Goal: Information Seeking & Learning: Learn about a topic

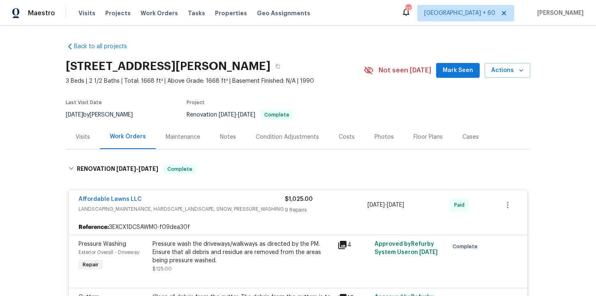
click at [167, 13] on span "Work Orders" at bounding box center [159, 13] width 37 height 8
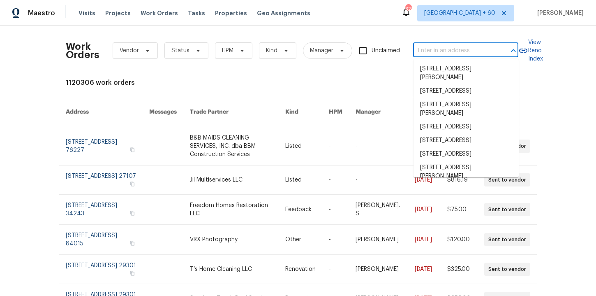
click at [429, 52] on input "text" at bounding box center [454, 50] width 82 height 13
paste input "509 Brookwood Rd Roseville, CA 95678"
type input "509 Brookwood Rd Roseville, CA 95678"
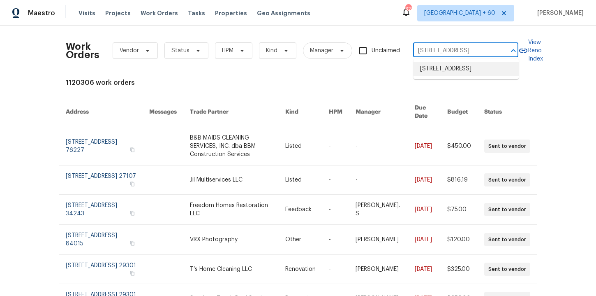
click at [441, 67] on li "509 Brookwood Rd, Roseville, CA 95678" at bounding box center [466, 69] width 105 height 14
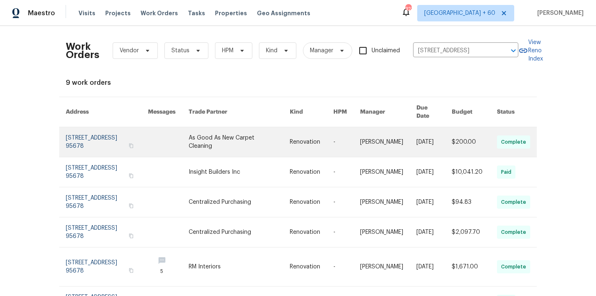
click at [116, 131] on link at bounding box center [107, 142] width 82 height 30
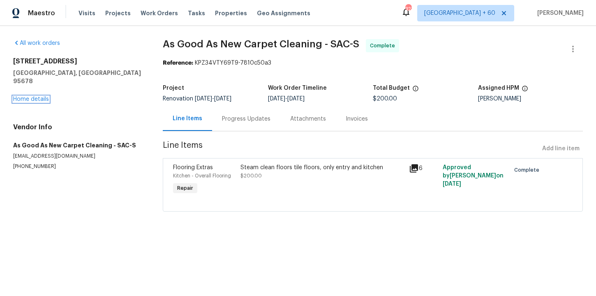
click at [37, 96] on link "Home details" at bounding box center [31, 99] width 36 height 6
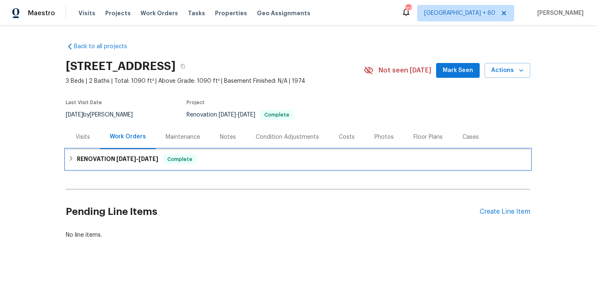
click at [153, 162] on h6 "RENOVATION 8/22/25 - 9/17/25" at bounding box center [117, 159] width 81 height 10
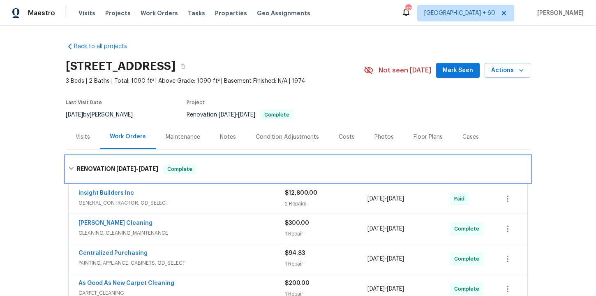
scroll to position [283, 0]
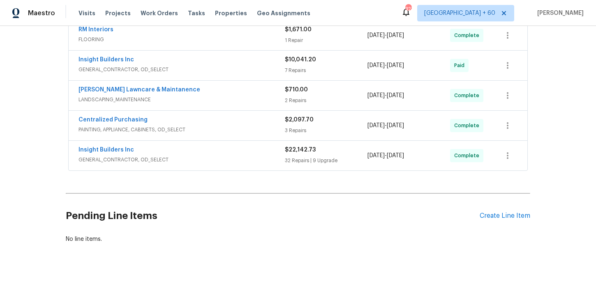
click at [212, 158] on span "GENERAL_CONTRACTOR, OD_SELECT" at bounding box center [182, 159] width 207 height 8
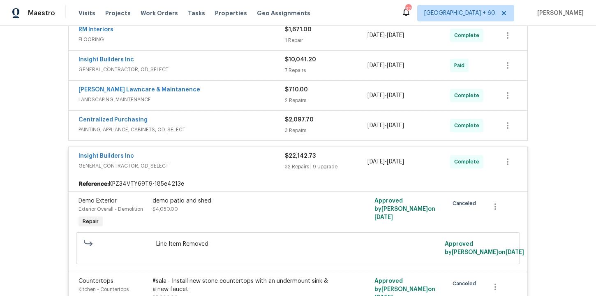
click at [222, 128] on span "PAINTING, APPLIANCE, CABINETS, OD_SELECT" at bounding box center [182, 129] width 207 height 8
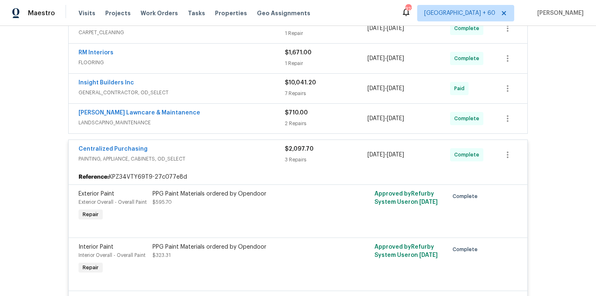
click at [223, 114] on div "Godinez Lawncare & Maintanence" at bounding box center [182, 114] width 207 height 10
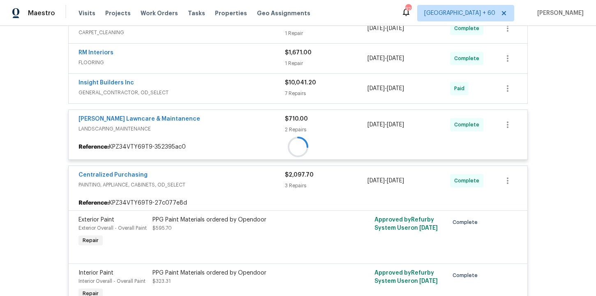
scroll to position [223, 0]
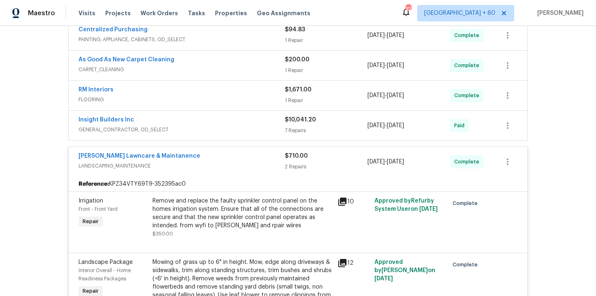
click at [222, 133] on span "GENERAL_CONTRACTOR, OD_SELECT" at bounding box center [182, 129] width 207 height 8
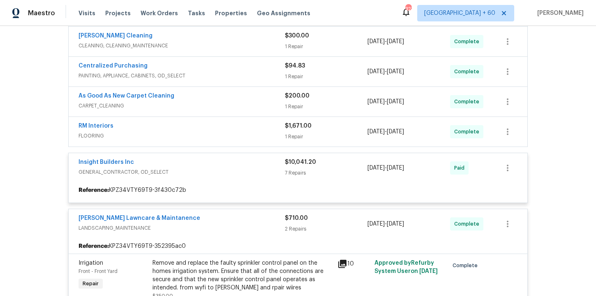
scroll to position [187, 0]
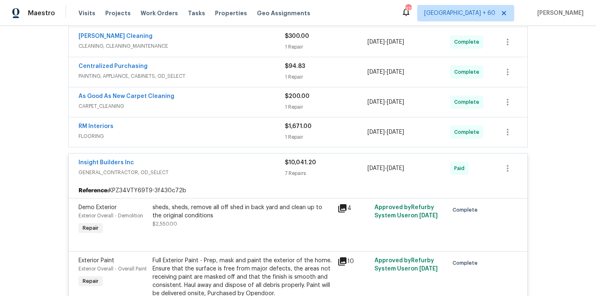
click at [221, 132] on div "RM Interiors" at bounding box center [182, 127] width 207 height 10
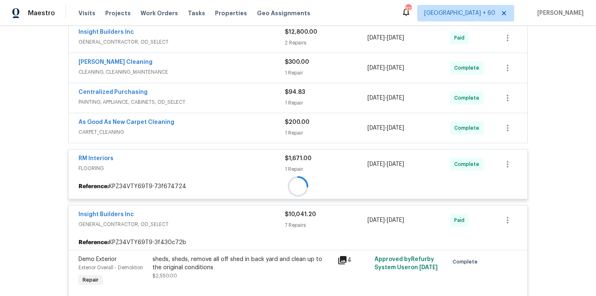
scroll to position [155, 0]
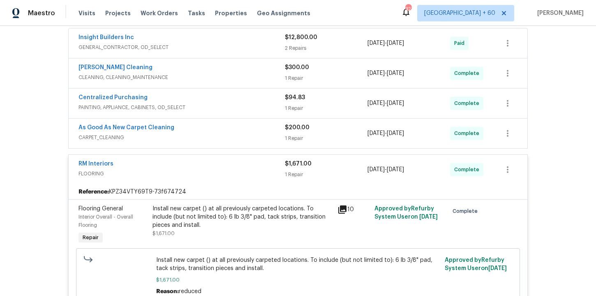
click at [222, 143] on div "As Good As New Carpet Cleaning CARPET_CLEANING" at bounding box center [182, 133] width 207 height 20
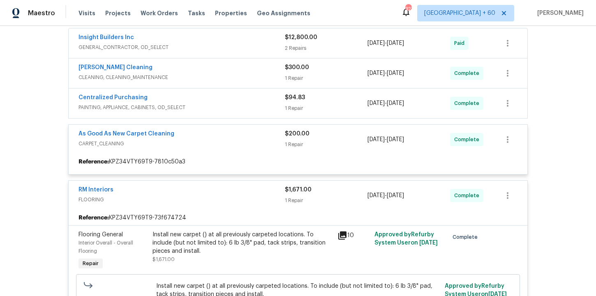
scroll to position [88, 0]
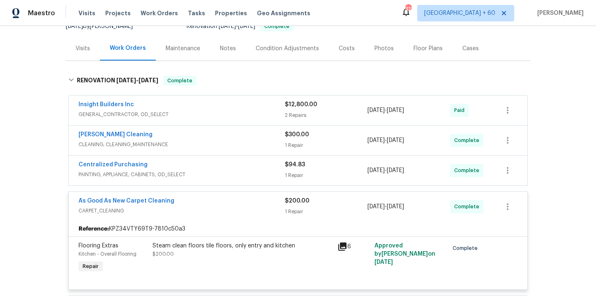
click at [225, 171] on span "PAINTING, APPLIANCE, CABINETS, OD_SELECT" at bounding box center [182, 174] width 207 height 8
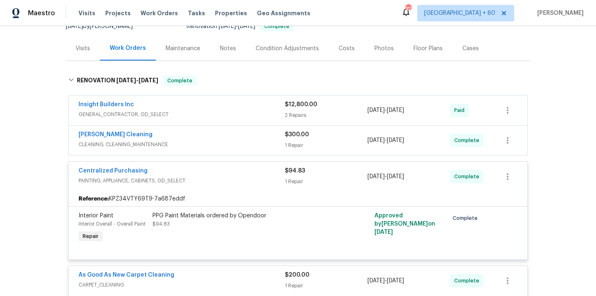
click at [219, 134] on div "Ruiz's Cleaning" at bounding box center [182, 135] width 207 height 10
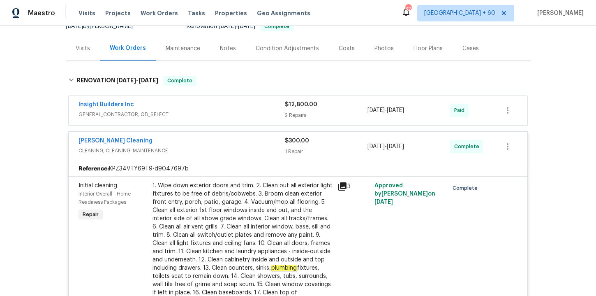
click at [210, 107] on div "Insight Builders Inc" at bounding box center [182, 105] width 207 height 10
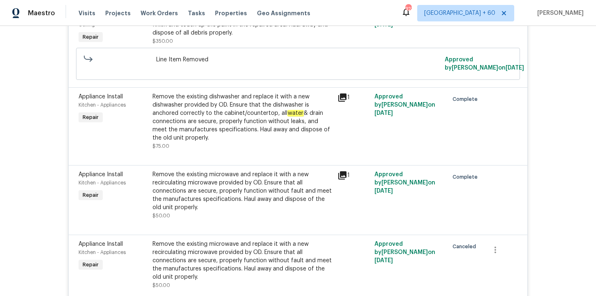
scroll to position [83, 0]
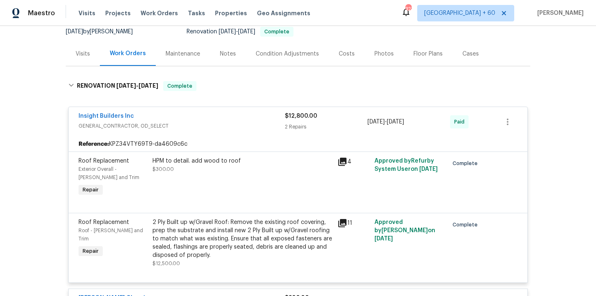
click at [293, 223] on div "2 Ply Built up w/Gravel Roof: Remove the existing roof covering, prep the subst…" at bounding box center [243, 238] width 180 height 41
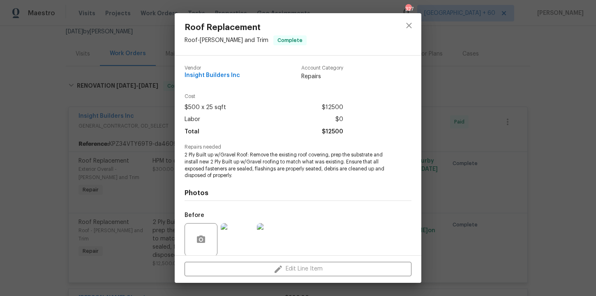
scroll to position [63, 0]
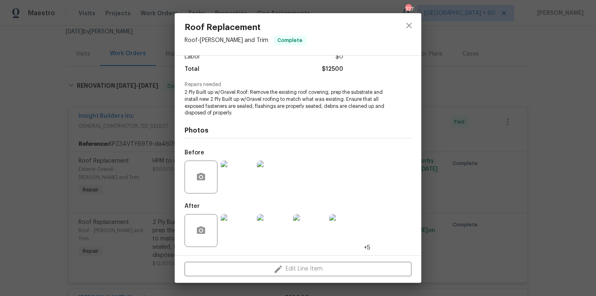
click at [246, 225] on img at bounding box center [237, 230] width 33 height 33
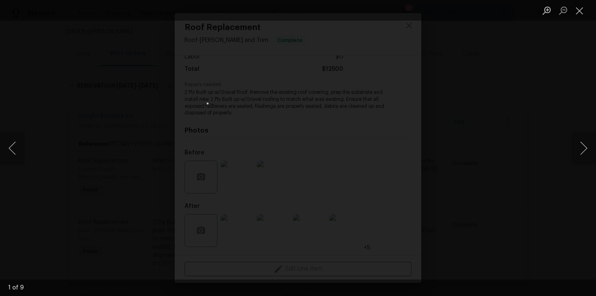
click at [558, 146] on div "Lightbox" at bounding box center [298, 148] width 596 height 296
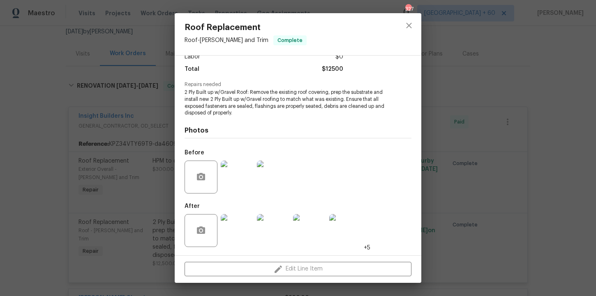
click at [558, 146] on div "Roof Replacement Roof - Eaves and Trim Complete Vendor Insight Builders Inc Acc…" at bounding box center [298, 148] width 596 height 296
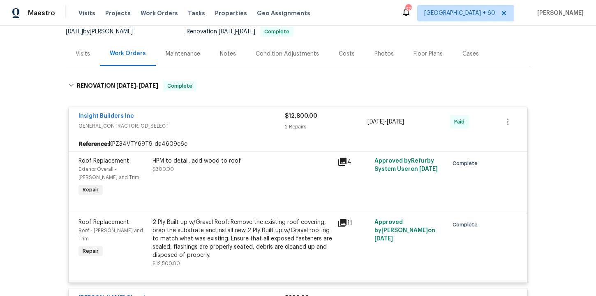
click at [313, 229] on div "2 Ply Built up w/Gravel Roof: Remove the existing roof covering, prep the subst…" at bounding box center [243, 238] width 180 height 41
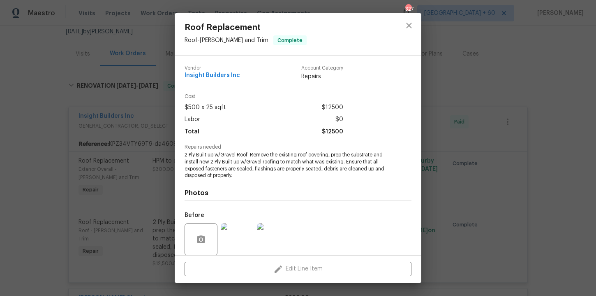
click at [484, 63] on div "Roof Replacement Roof - Eaves and Trim Complete Vendor Insight Builders Inc Acc…" at bounding box center [298, 148] width 596 height 296
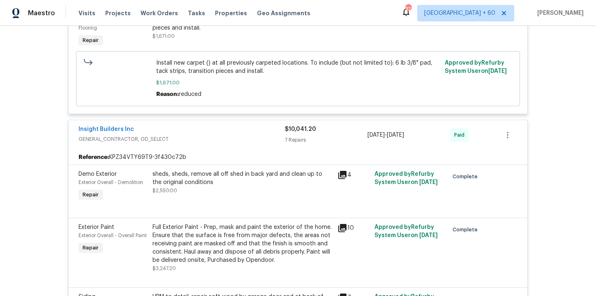
scroll to position [893, 0]
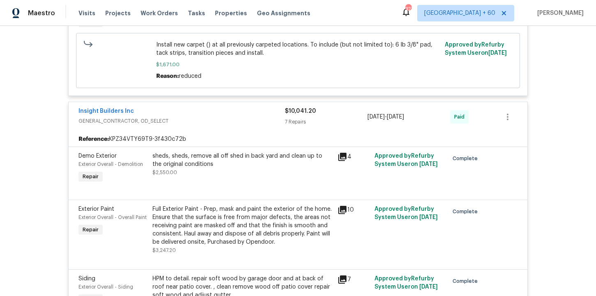
click at [265, 180] on div "sheds, sheds, remove all off shed in back yard and clean up to the original con…" at bounding box center [242, 168] width 185 height 38
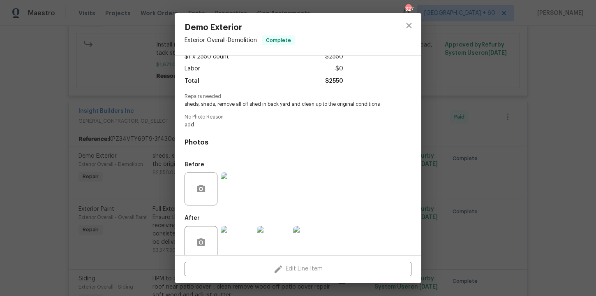
scroll to position [62, 0]
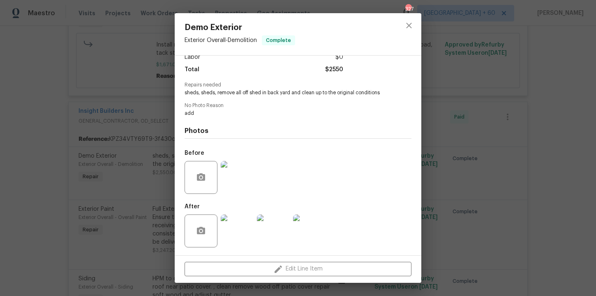
click at [244, 180] on img at bounding box center [237, 177] width 33 height 33
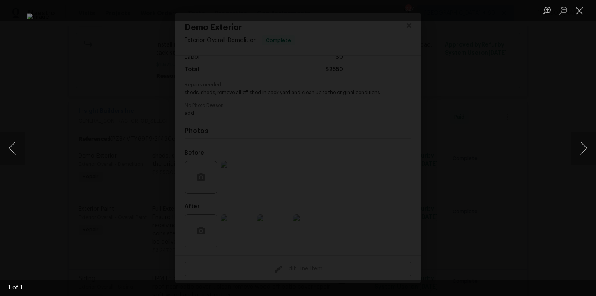
click at [507, 149] on div "Lightbox" at bounding box center [298, 148] width 596 height 296
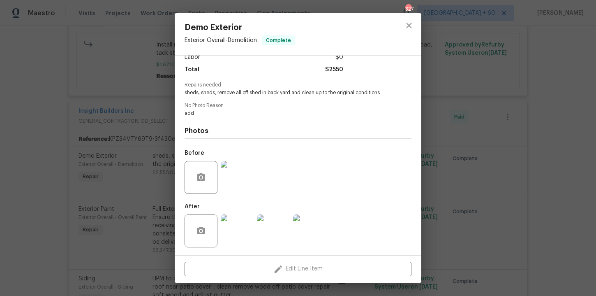
click at [236, 236] on img at bounding box center [237, 230] width 33 height 33
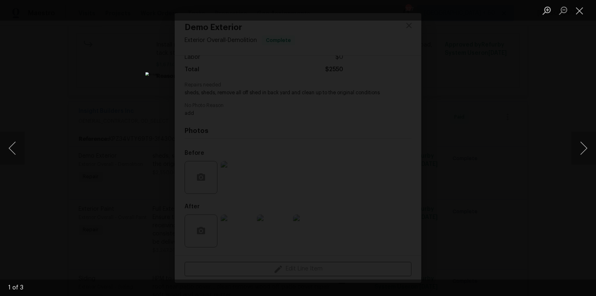
click at [499, 135] on div "Lightbox" at bounding box center [298, 148] width 596 height 296
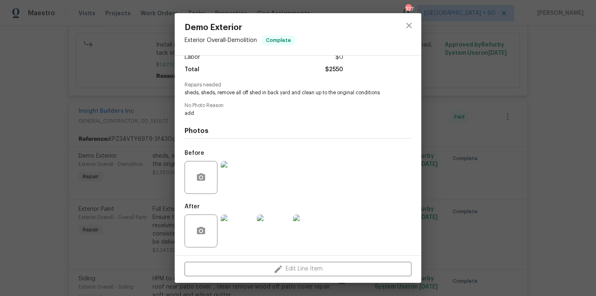
click at [499, 135] on div "Demo Exterior Exterior Overall - Demolition Complete Vendor Insight Builders In…" at bounding box center [298, 148] width 596 height 296
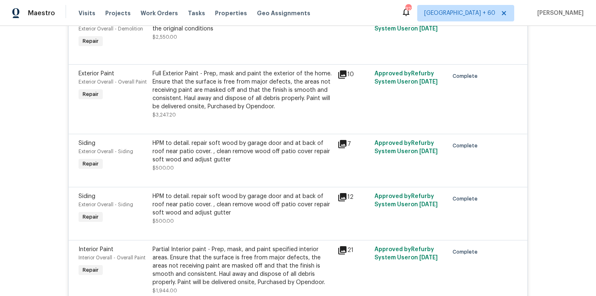
scroll to position [1035, 0]
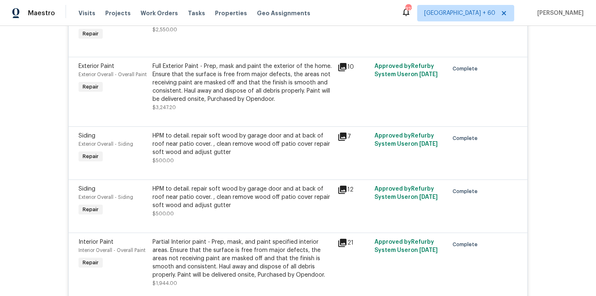
click at [317, 163] on div "HPM to detail. repair soft wood by garage door and at back of roof near patio c…" at bounding box center [243, 148] width 180 height 33
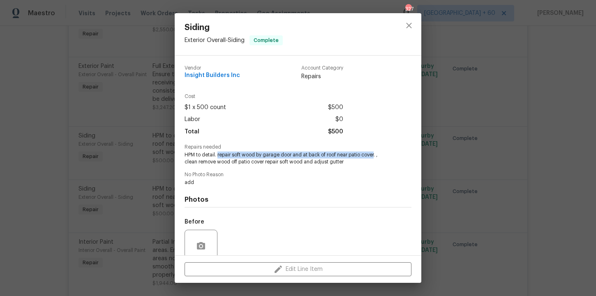
drag, startPoint x: 219, startPoint y: 154, endPoint x: 376, endPoint y: 155, distance: 157.1
click at [376, 155] on span "HPM to detail. repair soft wood by garage door and at back of roof near patio c…" at bounding box center [287, 158] width 204 height 14
copy span "repair soft wood by garage door and at back of roof near patio cover"
click at [515, 84] on div "Siding Exterior Overall - Siding Complete Vendor Insight Builders Inc Account C…" at bounding box center [298, 148] width 596 height 296
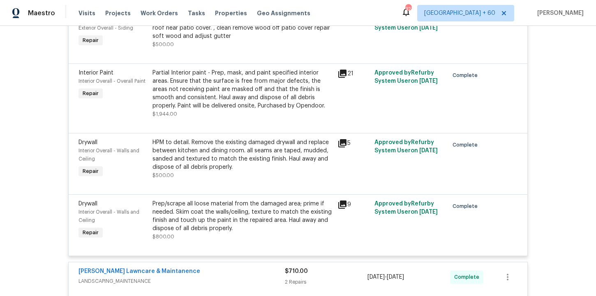
scroll to position [1206, 0]
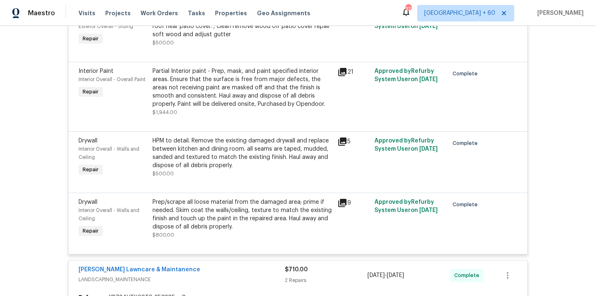
click at [298, 223] on div "Prep/scrape all loose material from the damaged area; prime if needed. Skim coa…" at bounding box center [243, 214] width 180 height 33
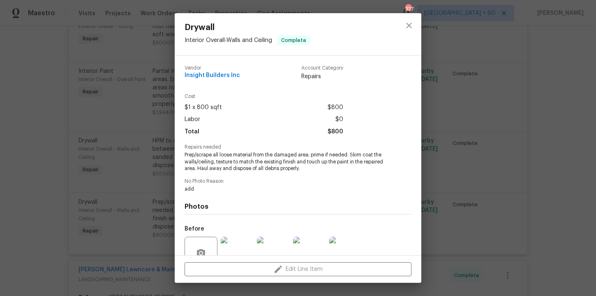
scroll to position [72, 0]
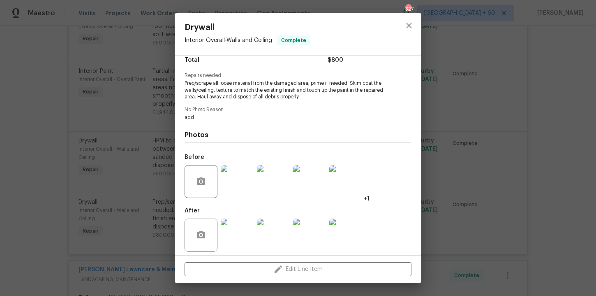
click at [165, 185] on div "Drywall Interior Overall - Walls and Ceiling Complete Vendor Insight Builders I…" at bounding box center [298, 148] width 596 height 296
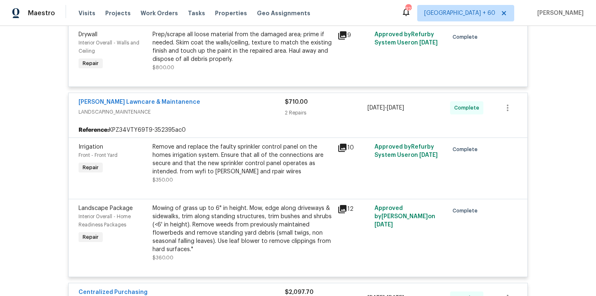
scroll to position [1389, 0]
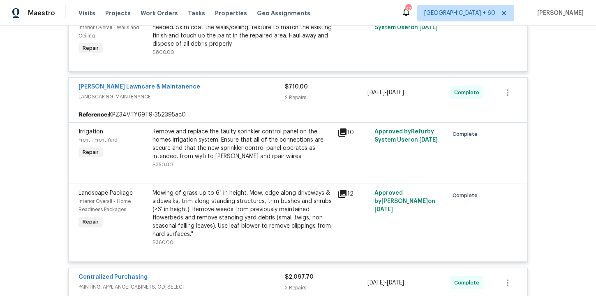
click at [283, 153] on div "Remove and replace the faulty sprinkler control panel on the homes irrigation s…" at bounding box center [243, 144] width 180 height 33
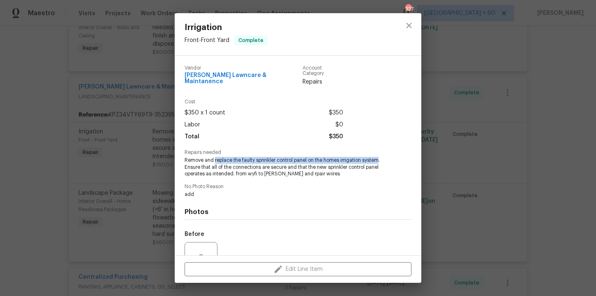
drag, startPoint x: 215, startPoint y: 154, endPoint x: 379, endPoint y: 155, distance: 164.1
click at [379, 157] on span "Remove and replace the faulty sprinkler control panel on the homes irrigation s…" at bounding box center [287, 167] width 204 height 21
copy span "replace the faulty sprinkler control panel on the homes irrigation system"
click at [452, 126] on div "Irrigation Front - Front Yard Complete Vendor Godinez Lawncare & Maintanence Ac…" at bounding box center [298, 148] width 596 height 296
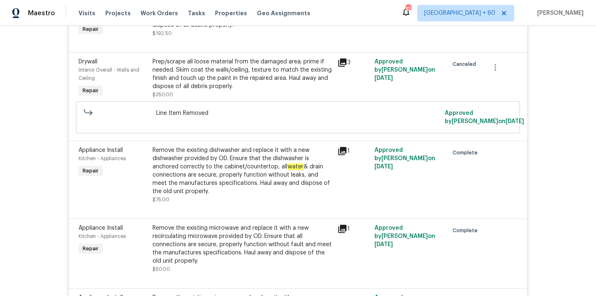
scroll to position [3971, 0]
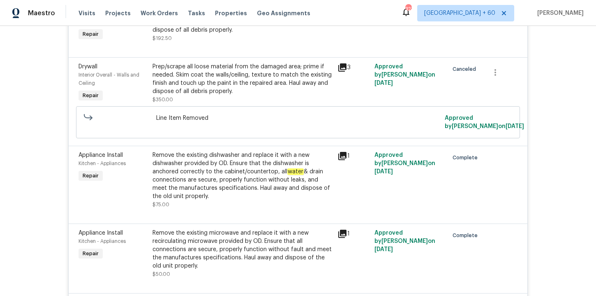
click at [241, 199] on div "Remove the existing dishwasher and replace it with a new dishwasher provided by…" at bounding box center [243, 175] width 180 height 49
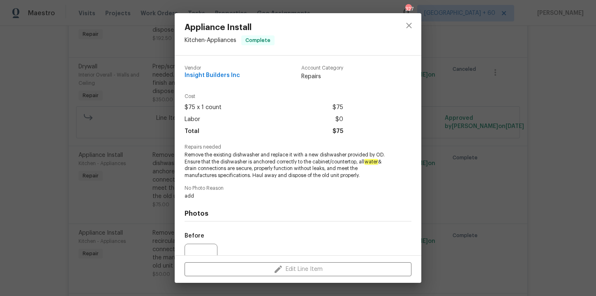
click at [146, 197] on div "Appliance Install Kitchen - Appliances Complete Vendor Insight Builders Inc Acc…" at bounding box center [298, 148] width 596 height 296
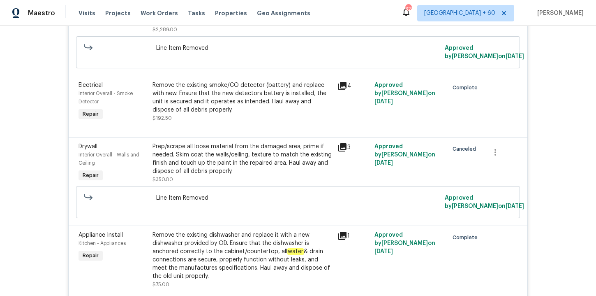
scroll to position [3938, 0]
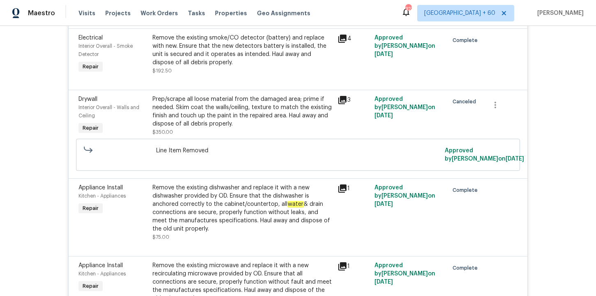
click at [217, 195] on div "Remove the existing dishwasher and replace it with a new dishwasher provided by…" at bounding box center [243, 207] width 180 height 49
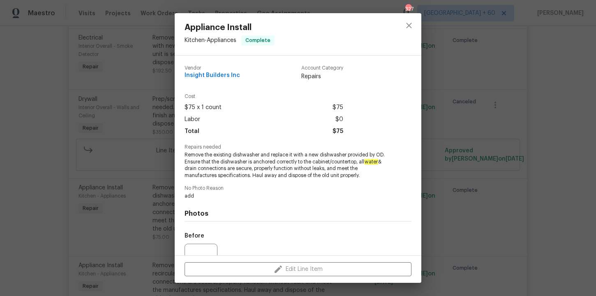
click at [124, 142] on div "Appliance Install Kitchen - Appliances Complete Vendor Insight Builders Inc Acc…" at bounding box center [298, 148] width 596 height 296
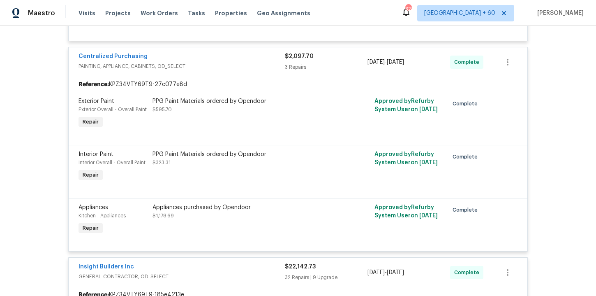
scroll to position [1617, 0]
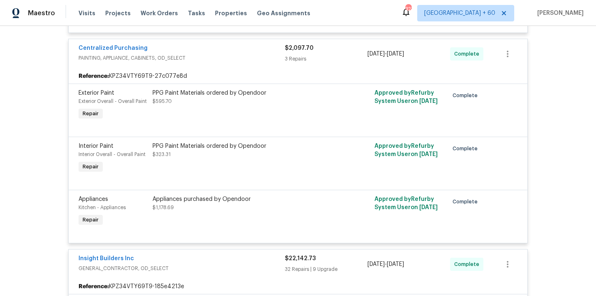
click at [218, 220] on div "Appliances purchased by Opendoor $1,178.69" at bounding box center [242, 212] width 185 height 38
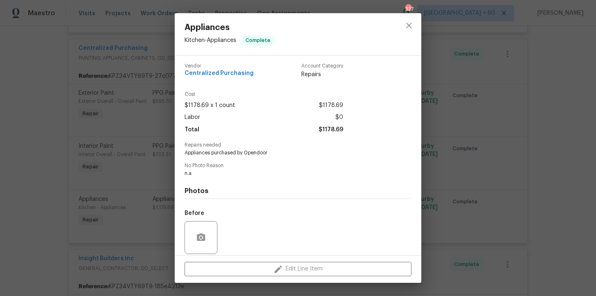
scroll to position [0, 0]
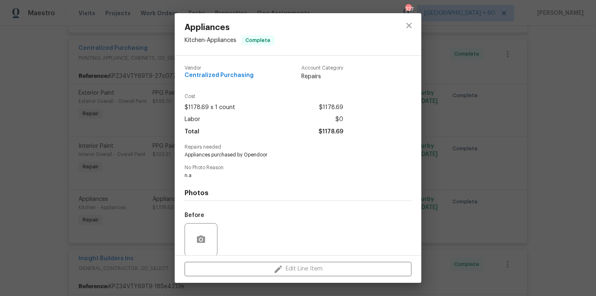
click at [67, 151] on div "Appliances Kitchen - Appliances Complete Vendor Centralized Purchasing Account …" at bounding box center [298, 148] width 596 height 296
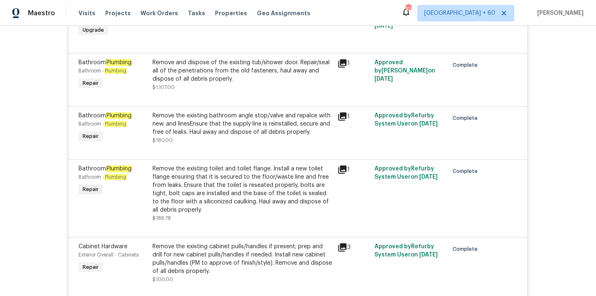
scroll to position [2324, 0]
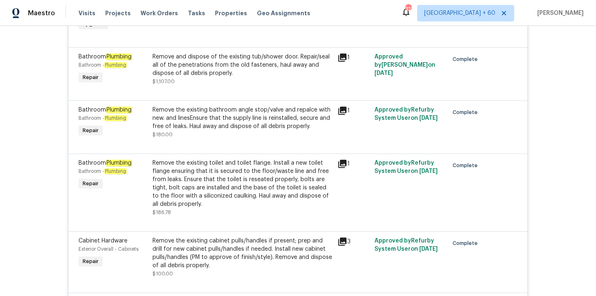
click at [266, 188] on div "Remove the existing toilet and toilet flange. Install a new toilet flange ensur…" at bounding box center [243, 183] width 180 height 49
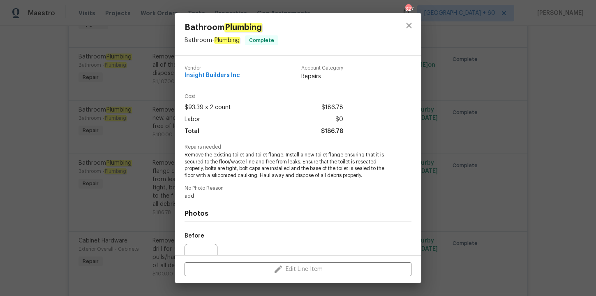
click at [449, 198] on div "Bathroom Plumbing Bathroom - Plumbing Complete Vendor Insight Builders Inc Acco…" at bounding box center [298, 148] width 596 height 296
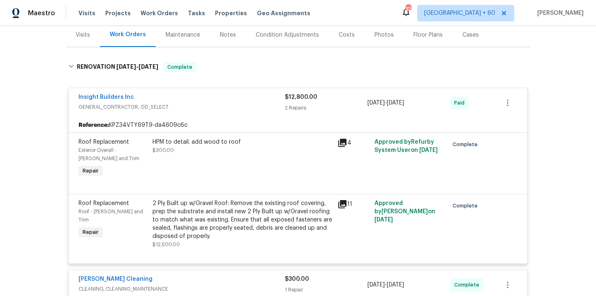
scroll to position [105, 0]
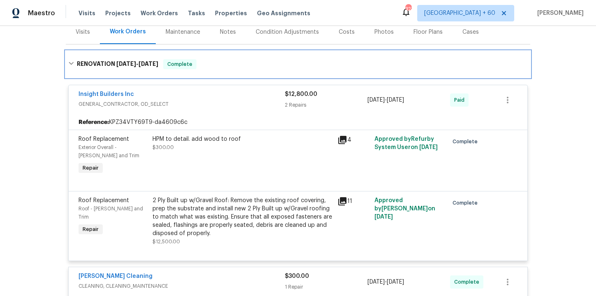
click at [256, 63] on div "RENOVATION 8/22/25 - 9/17/25 Complete" at bounding box center [298, 64] width 460 height 10
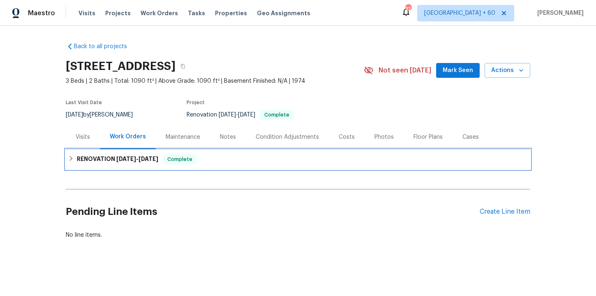
click at [256, 55] on div "Back to all projects 509 Brookwood Rd, Roseville, CA 95678 3 Beds | 2 Baths | T…" at bounding box center [298, 141] width 465 height 210
click at [223, 167] on div "RENOVATION 8/22/25 - 9/17/25 Complete" at bounding box center [298, 159] width 465 height 20
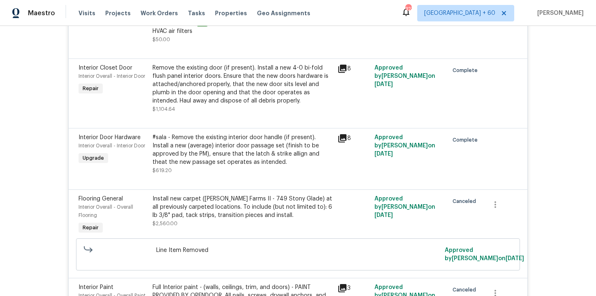
scroll to position [3544, 0]
click at [316, 155] on div "#sala - Remove the existing interior door handle (if present). Install a new (a…" at bounding box center [243, 148] width 180 height 33
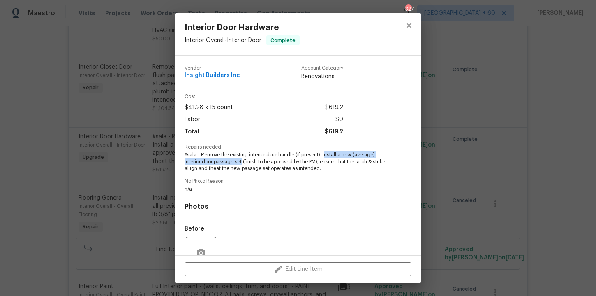
drag, startPoint x: 324, startPoint y: 153, endPoint x: 241, endPoint y: 161, distance: 83.0
click at [241, 161] on span "#sala - Remove the existing interior door handle (if present). Install a new (a…" at bounding box center [287, 161] width 204 height 21
copy span "nstall a new (average) interior door passage set"
click at [119, 186] on div "Interior Door Hardware Interior Overall - Interior Door Complete Vendor Insight…" at bounding box center [298, 148] width 596 height 296
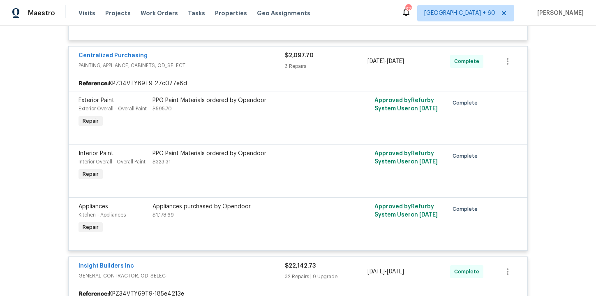
scroll to position [1610, 0]
drag, startPoint x: 257, startPoint y: 212, endPoint x: 152, endPoint y: 211, distance: 104.5
click at [152, 211] on div "Appliances purchased by Opendoor $1,178.69" at bounding box center [242, 219] width 185 height 38
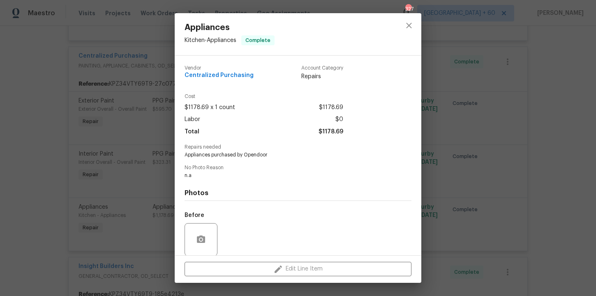
click at [222, 153] on span "Appliances purchased by Opendoor" at bounding box center [287, 154] width 204 height 7
copy span "Appliances purchased by Opendoor"
click at [473, 131] on div "Appliances Kitchen - Appliances Complete Vendor Centralized Purchasing Account …" at bounding box center [298, 148] width 596 height 296
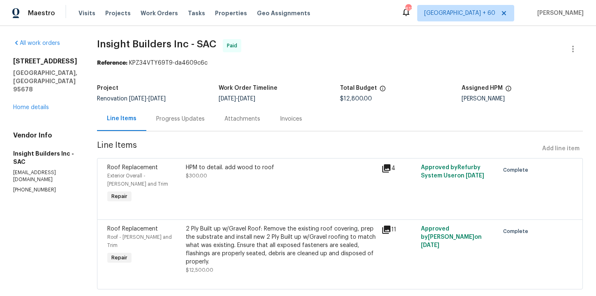
click at [198, 119] on div "Progress Updates" at bounding box center [180, 119] width 49 height 8
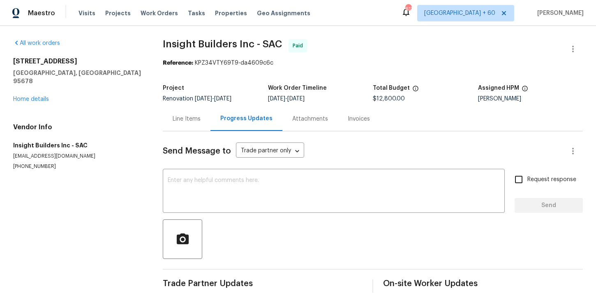
scroll to position [10, 0]
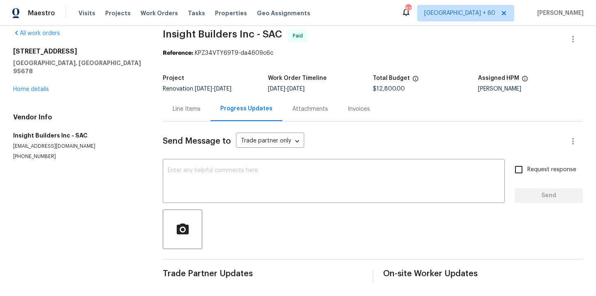
click at [349, 109] on div "Invoices" at bounding box center [359, 109] width 22 height 8
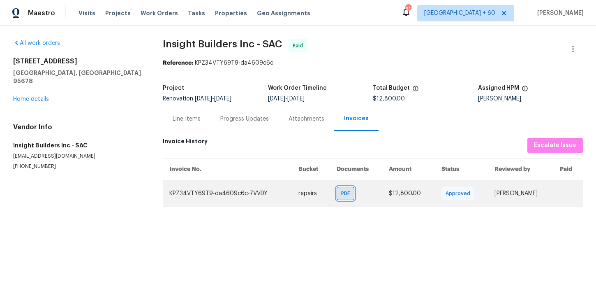
click at [341, 190] on span "PDF" at bounding box center [347, 193] width 12 height 8
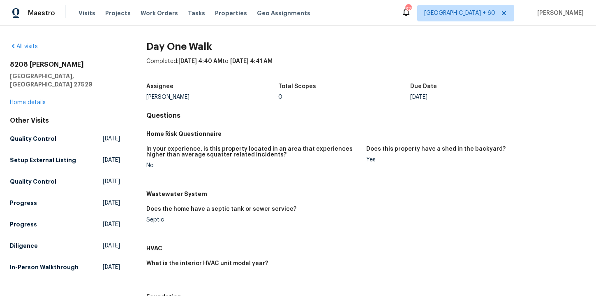
scroll to position [4, 0]
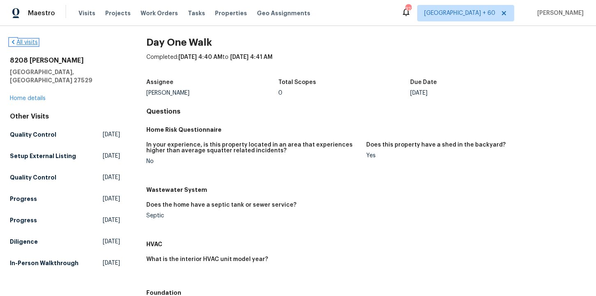
click at [34, 41] on link "All visits" at bounding box center [24, 42] width 28 height 6
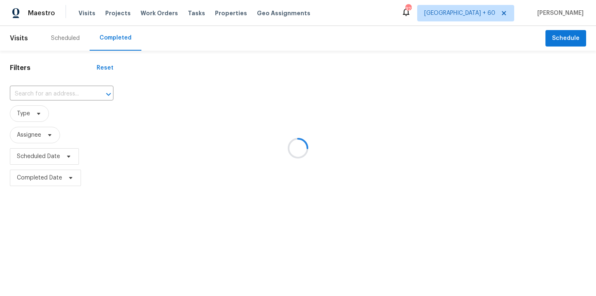
click at [62, 89] on div at bounding box center [298, 148] width 596 height 296
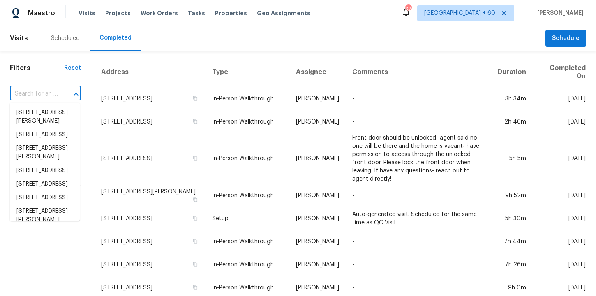
click at [49, 93] on input "text" at bounding box center [34, 94] width 48 height 13
paste input "509 Brookwood Rd, Roseville, CA 95678"
type input "509 Brookwood Rd, Roseville, CA 95678"
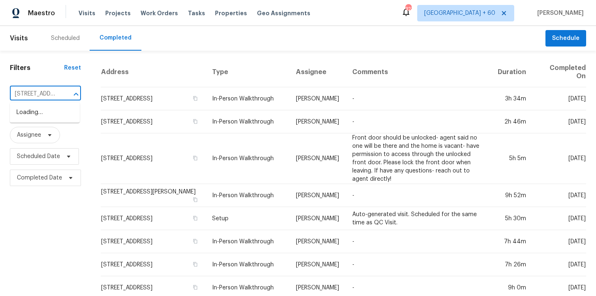
scroll to position [0, 66]
click at [53, 119] on li "509 Brookwood Rd, Roseville, CA 95678" at bounding box center [45, 113] width 70 height 14
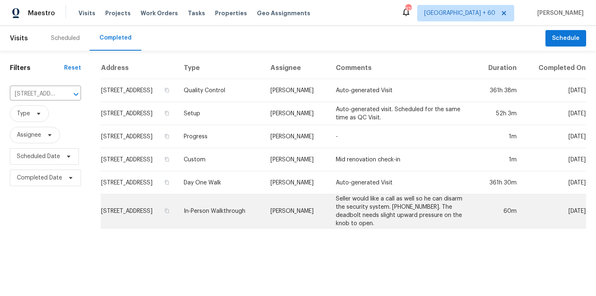
click at [264, 207] on td "In-Person Walkthrough" at bounding box center [220, 211] width 87 height 34
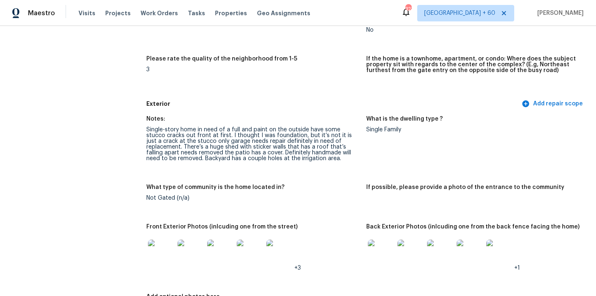
scroll to position [260, 0]
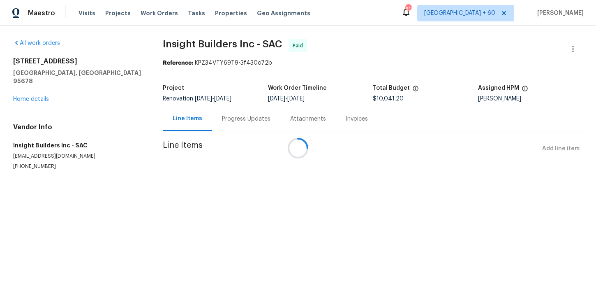
click at [204, 46] on span "Insight Builders Inc - SAC" at bounding box center [222, 44] width 119 height 10
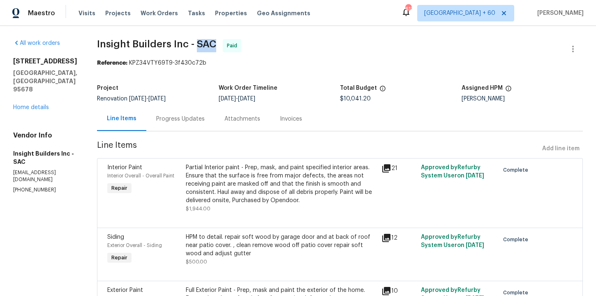
click at [204, 46] on span "Insight Builders Inc - SAC" at bounding box center [156, 44] width 119 height 10
copy span "Insight Builders Inc - SAC"
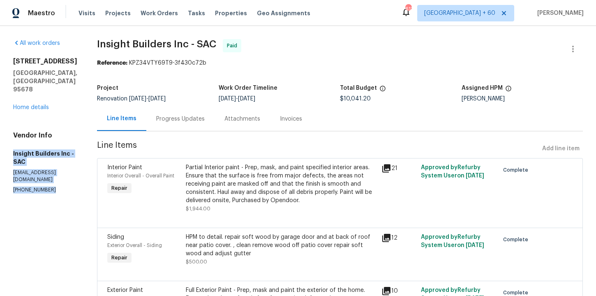
drag, startPoint x: 14, startPoint y: 137, endPoint x: 53, endPoint y: 166, distance: 49.7
click at [53, 166] on div "Vendor Info Insight Builders Inc - SAC insightbuildersca@gmail.com (916) 236-75…" at bounding box center [45, 162] width 64 height 62
copy div "Insight Builders Inc - SAC insightbuildersca@gmail.com (916) 236-7546"
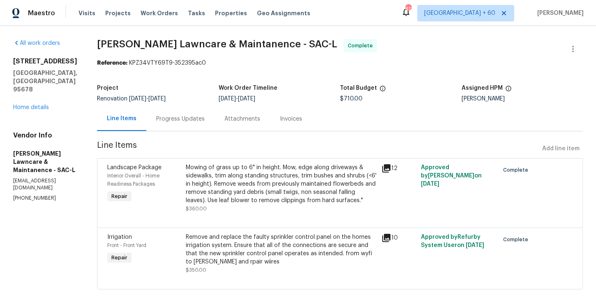
click at [165, 43] on span "Godinez Lawncare & Maintanence - SAC-L" at bounding box center [217, 44] width 240 height 10
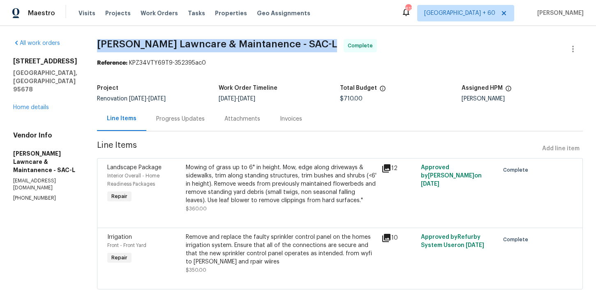
click at [165, 43] on span "Godinez Lawncare & Maintanence - SAC-L" at bounding box center [217, 44] width 240 height 10
copy span "Godinez Lawncare & Maintanence - SAC-L"
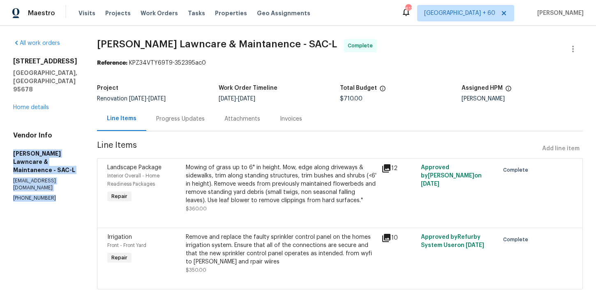
drag, startPoint x: 14, startPoint y: 137, endPoint x: 62, endPoint y: 165, distance: 55.9
click at [62, 166] on div "Vendor Info Godinez Lawncare & Maintanence - SAC-L eligodinez0591@gmail.com (20…" at bounding box center [45, 166] width 64 height 70
copy div "Godinez Lawncare & Maintanence - SAC-L eligodinez0591@gmail.com (209) 400-8798"
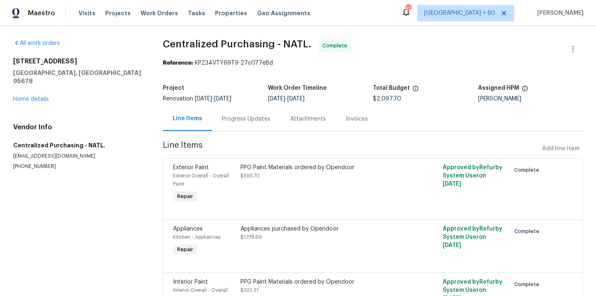
click at [183, 43] on span "Centralized Purchasing - NATL." at bounding box center [237, 44] width 149 height 10
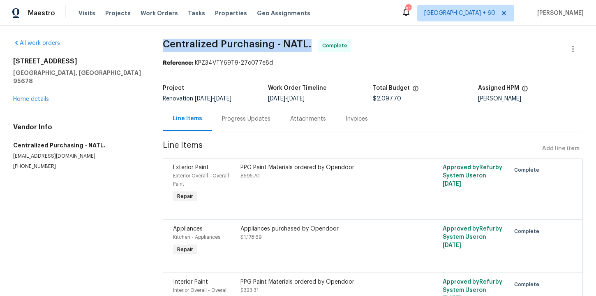
click at [183, 43] on span "Centralized Purchasing - NATL." at bounding box center [237, 44] width 149 height 10
copy span "Centralized Purchasing - NATL."
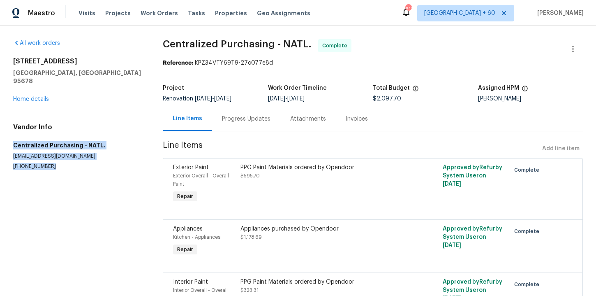
drag, startPoint x: 15, startPoint y: 135, endPoint x: 56, endPoint y: 164, distance: 50.3
click at [56, 164] on section "All work orders [STREET_ADDRESS] Home details Vendor Info Centralized Purchasin…" at bounding box center [78, 191] width 130 height 305
copy div "Centralized Purchasing - NATL. [EMAIL_ADDRESS][DOMAIN_NAME] [PHONE_NUMBER]"
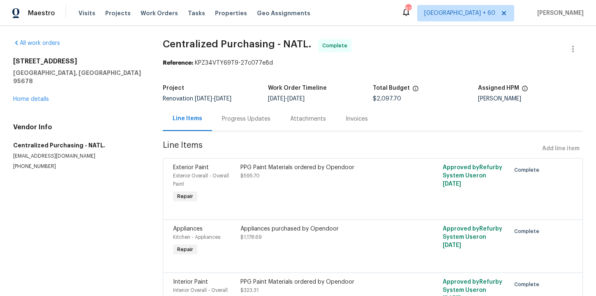
click at [188, 45] on span "Centralized Purchasing - NATL." at bounding box center [237, 44] width 149 height 10
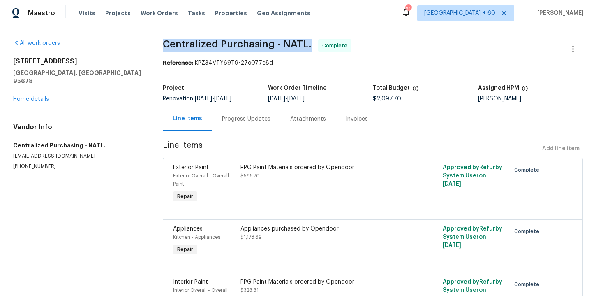
click at [188, 45] on span "Centralized Purchasing - NATL." at bounding box center [237, 44] width 149 height 10
copy span "Centralized Purchasing - NATL."
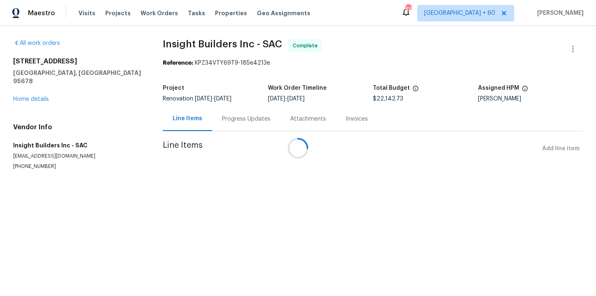
click at [229, 42] on div at bounding box center [298, 148] width 596 height 296
click at [289, 42] on div "Complete" at bounding box center [305, 45] width 33 height 13
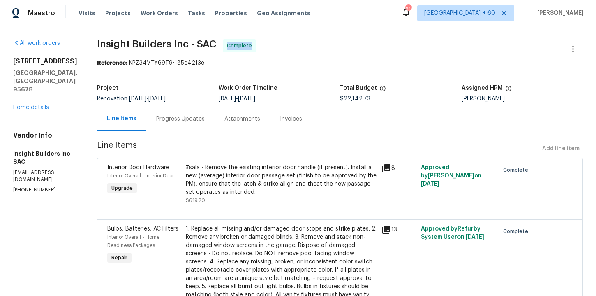
click at [229, 42] on div "Complete" at bounding box center [239, 45] width 33 height 13
click at [202, 46] on span "Insight Builders Inc - SAC" at bounding box center [156, 44] width 119 height 10
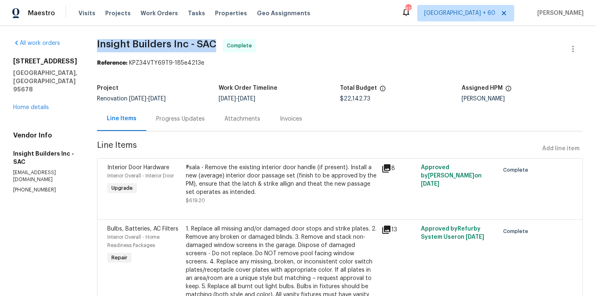
click at [202, 46] on span "Insight Builders Inc - SAC" at bounding box center [156, 44] width 119 height 10
copy span "Insight Builders Inc - SAC"
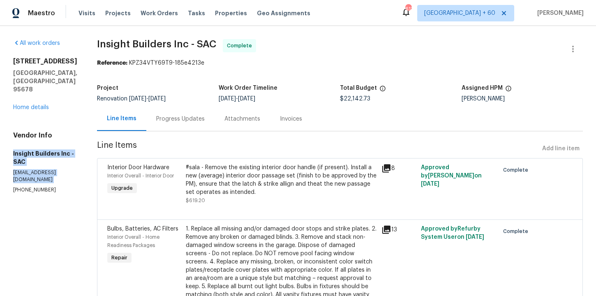
drag, startPoint x: 14, startPoint y: 137, endPoint x: 54, endPoint y: 162, distance: 47.6
click at [55, 162] on div "Vendor Info Insight Builders Inc - SAC insightbuildersca@gmail.com (916) 236-75…" at bounding box center [45, 162] width 64 height 62
click at [58, 186] on p "(916) 236-7546" at bounding box center [45, 189] width 64 height 7
drag, startPoint x: 13, startPoint y: 135, endPoint x: 67, endPoint y: 170, distance: 64.7
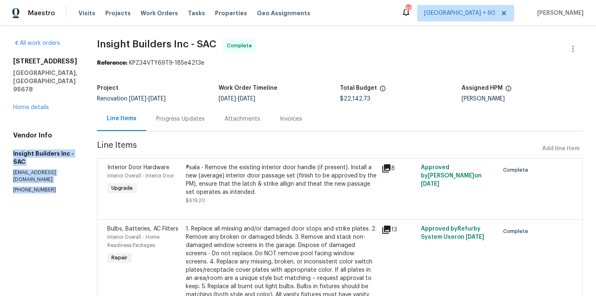
copy div "Insight Builders Inc - SAC insightbuildersca@gmail.com (916) 236-7546"
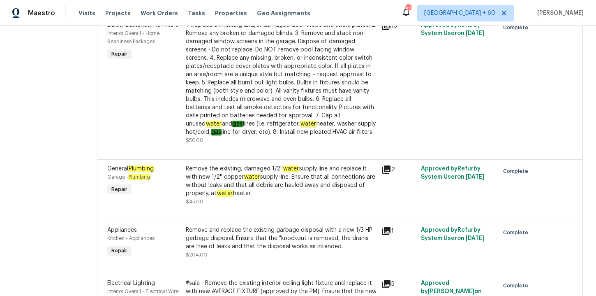
scroll to position [216, 0]
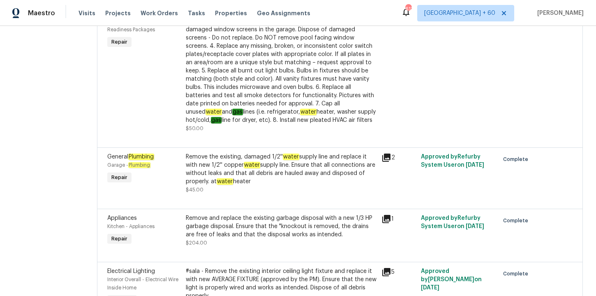
click at [338, 167] on div "Remove the existing, damaged 1/2'' water supply line and replace it with new 1/…" at bounding box center [281, 169] width 191 height 33
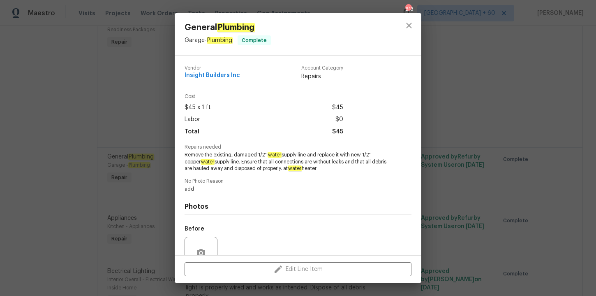
click at [472, 142] on div "General Plumbing Garage - Plumbing Complete Vendor Insight Builders Inc Account…" at bounding box center [298, 148] width 596 height 296
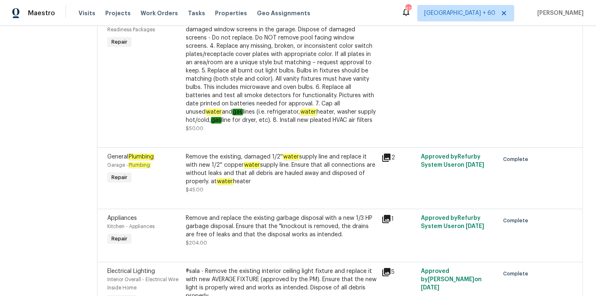
click at [350, 172] on div "Remove the existing, damaged 1/2'' water supply line and replace it with new 1/…" at bounding box center [281, 169] width 191 height 33
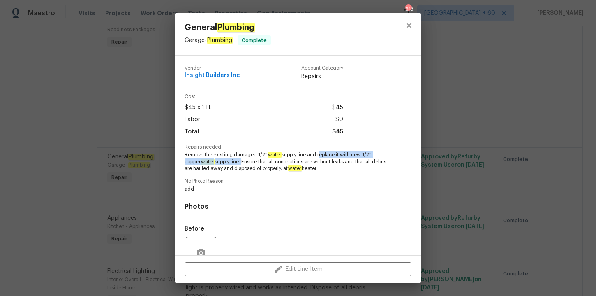
drag, startPoint x: 319, startPoint y: 155, endPoint x: 244, endPoint y: 162, distance: 76.0
click at [244, 162] on span "Remove the existing, damaged 1/2'' water supply line and replace it with new 1/…" at bounding box center [287, 161] width 204 height 21
copy span "replace it with new 1/2'' copper water supply line."
click at [128, 170] on div "General Plumbing Garage - Plumbing Complete Vendor Insight Builders Inc Account…" at bounding box center [298, 148] width 596 height 296
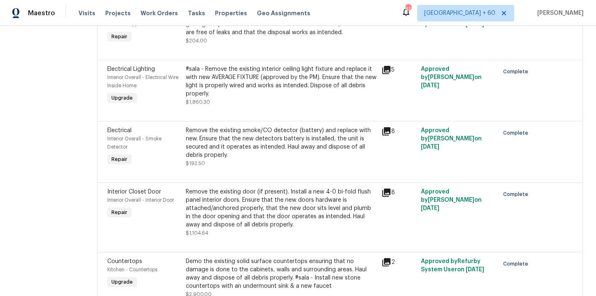
scroll to position [442, 0]
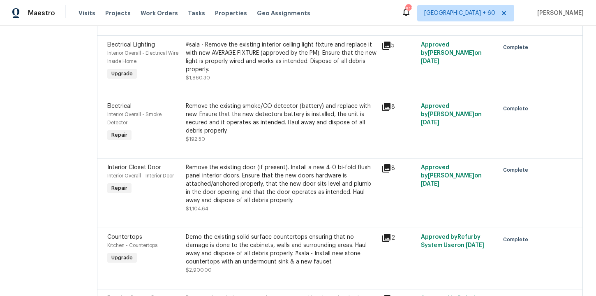
click at [296, 122] on div "Remove the existing smoke/CO detector (battery) and replace with new. Ensure th…" at bounding box center [281, 118] width 191 height 33
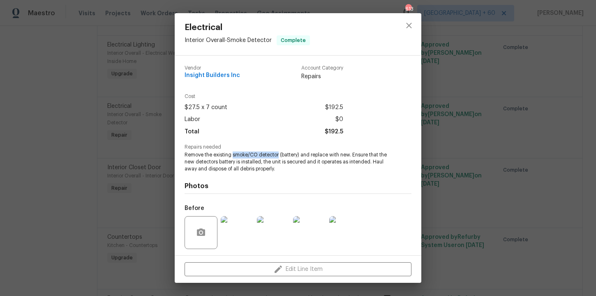
drag, startPoint x: 232, startPoint y: 155, endPoint x: 278, endPoint y: 155, distance: 45.7
click at [278, 155] on span "Remove the existing smoke/CO detector (battery) and replace with new. Ensure th…" at bounding box center [287, 161] width 204 height 21
copy span "smoke/CO detector"
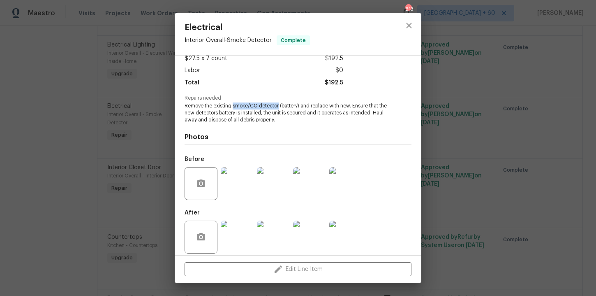
scroll to position [56, 0]
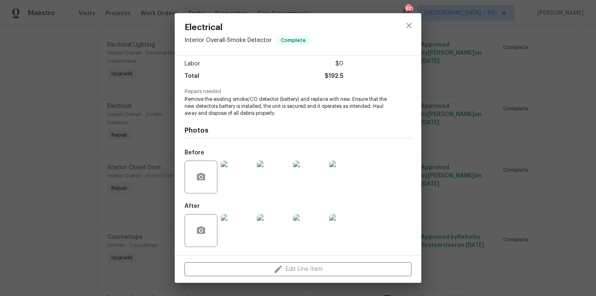
click at [123, 101] on div "Electrical Interior Overall - Smoke Detector Complete Vendor Insight Builders I…" at bounding box center [298, 148] width 596 height 296
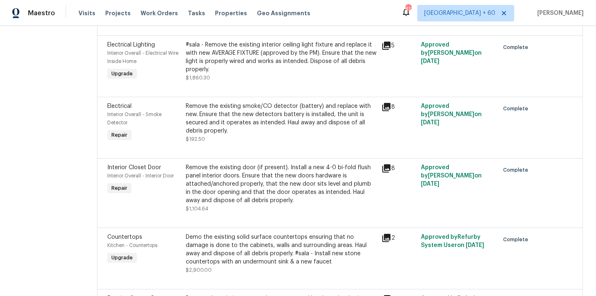
click at [311, 187] on div "Remove the existing door (if present). Install a new 4-0 bi-fold flush panel in…" at bounding box center [281, 183] width 191 height 41
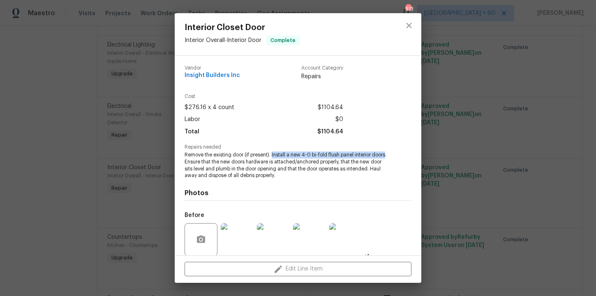
drag, startPoint x: 273, startPoint y: 153, endPoint x: 386, endPoint y: 154, distance: 112.7
click at [386, 154] on span "Remove the existing door (if present). Install a new 4-0 bi-fold flush panel in…" at bounding box center [287, 165] width 204 height 28
copy span "Install a new 4-0 bi-fold flush panel interior doors"
click at [120, 155] on div "Interior Closet Door Interior Overall - Interior Door Complete Vendor Insight B…" at bounding box center [298, 148] width 596 height 296
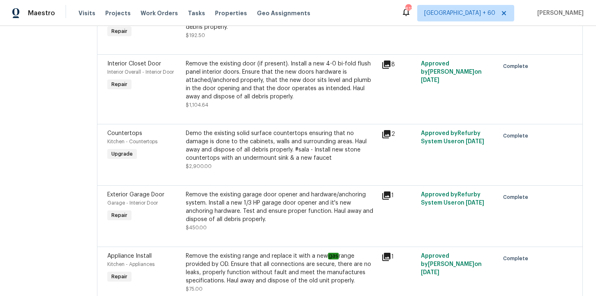
scroll to position [545, 0]
click at [341, 160] on div "Demo the existing solid surface countertops ensuring that no damage is done to …" at bounding box center [281, 146] width 191 height 33
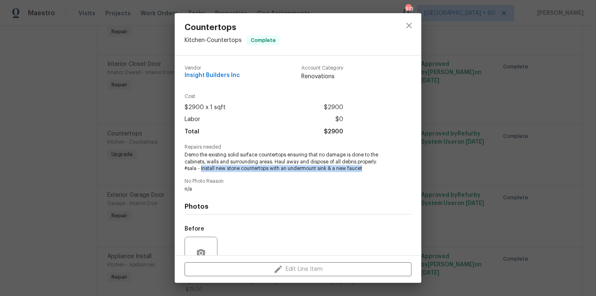
drag, startPoint x: 200, startPoint y: 168, endPoint x: 364, endPoint y: 169, distance: 163.7
click at [364, 169] on span "Demo the existing solid surface countertops ensuring that no damage is done to …" at bounding box center [287, 161] width 204 height 21
copy span "Install new stone countertops with an undermount sink & a new faucet"
click at [91, 212] on div "Countertops Kitchen - Countertops Complete Vendor Insight Builders Inc Account …" at bounding box center [298, 148] width 596 height 296
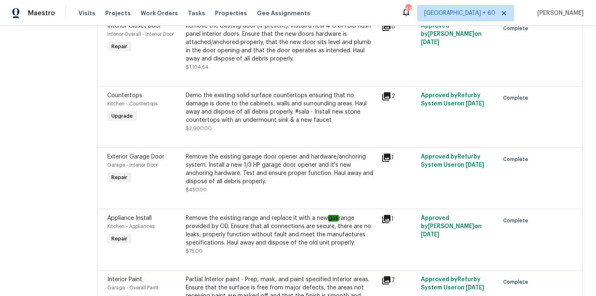
scroll to position [600, 0]
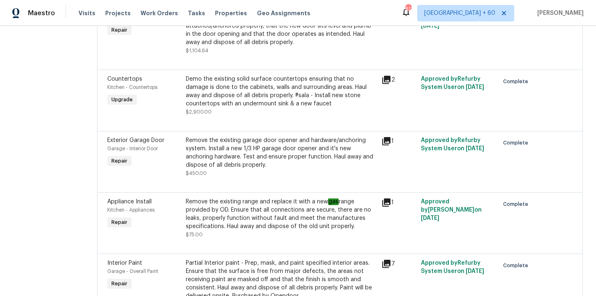
click at [309, 164] on div "Remove the existing garage door opener and hardware/anchoring system. Install a…" at bounding box center [281, 152] width 191 height 33
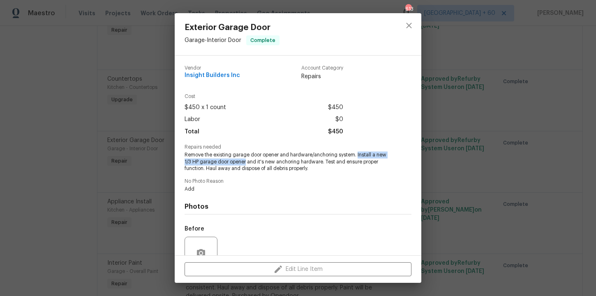
drag, startPoint x: 358, startPoint y: 154, endPoint x: 247, endPoint y: 159, distance: 111.2
click at [247, 159] on span "Remove the existing garage door opener and hardware/anchoring system. Install a…" at bounding box center [287, 161] width 204 height 21
copy span "Install a new 1/3 HP garage door opener"
click at [73, 158] on div "Exterior Garage Door Garage - Interior Door Complete Vendor Insight Builders In…" at bounding box center [298, 148] width 596 height 296
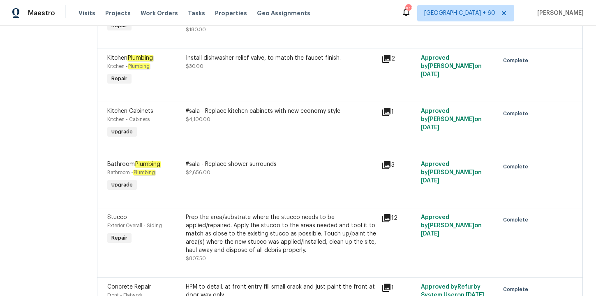
scroll to position [919, 0]
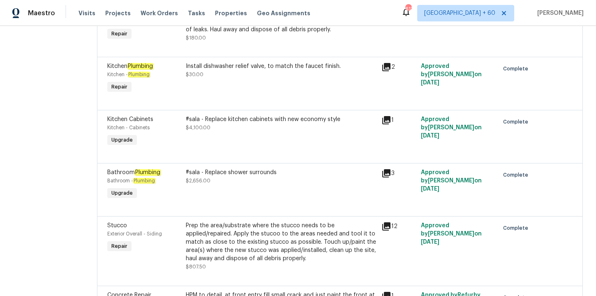
click at [282, 141] on div "#sala - Replace kitchen cabinets with new economy style $4,100.00" at bounding box center [281, 132] width 196 height 38
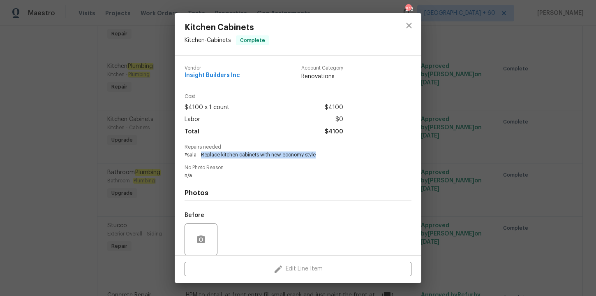
drag, startPoint x: 201, startPoint y: 155, endPoint x: 318, endPoint y: 157, distance: 116.8
click at [318, 157] on span "#sala - Replace kitchen cabinets with new economy style" at bounding box center [287, 154] width 204 height 7
copy span "Replace kitchen cabinets with new economy style"
click at [90, 122] on div "Kitchen Cabinets Kitchen - Cabinets Complete Vendor Insight Builders Inc Accoun…" at bounding box center [298, 148] width 596 height 296
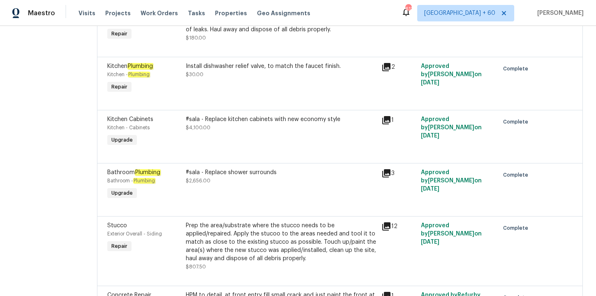
click at [271, 200] on div "#sala - Replace shower surrounds $2,656.00" at bounding box center [281, 185] width 196 height 38
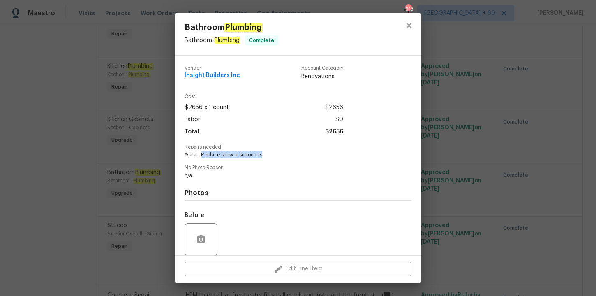
drag, startPoint x: 200, startPoint y: 154, endPoint x: 281, endPoint y: 154, distance: 80.2
click at [281, 154] on span "#sala - Replace shower surrounds" at bounding box center [287, 154] width 204 height 7
copy span "Replace shower surrounds"
click at [145, 140] on div "Bathroom Plumbing Bathroom - Plumbing Complete Vendor Insight Builders Inc Acco…" at bounding box center [298, 148] width 596 height 296
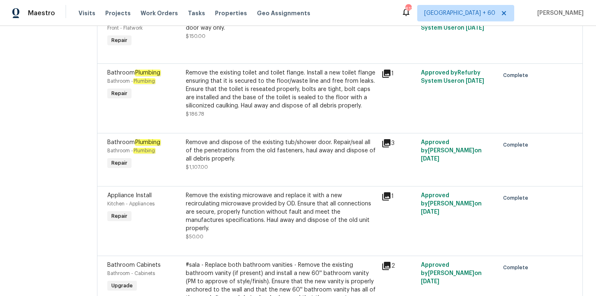
scroll to position [1194, 0]
click at [312, 163] on div "Remove and dispose of the existing tub/shower door. Repair/seal all of the pene…" at bounding box center [281, 151] width 191 height 25
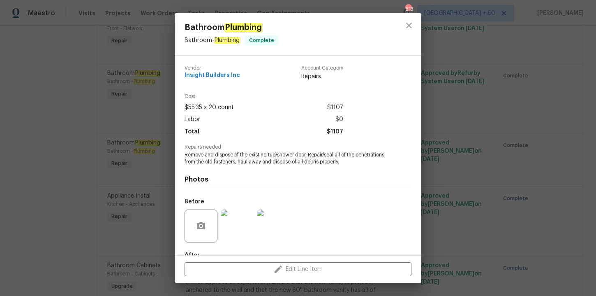
scroll to position [49, 0]
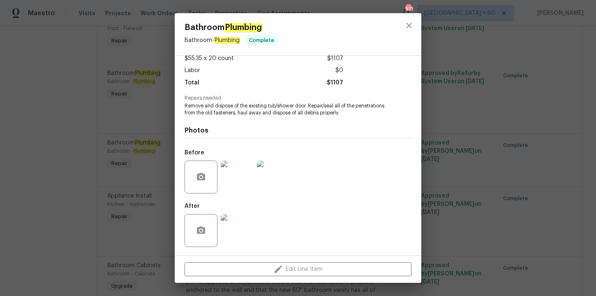
click at [245, 231] on img at bounding box center [237, 230] width 33 height 33
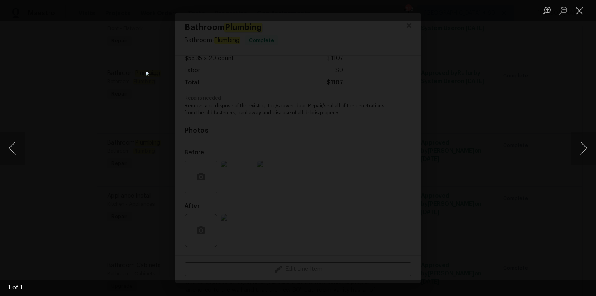
click at [418, 165] on div "Lightbox" at bounding box center [298, 148] width 596 height 296
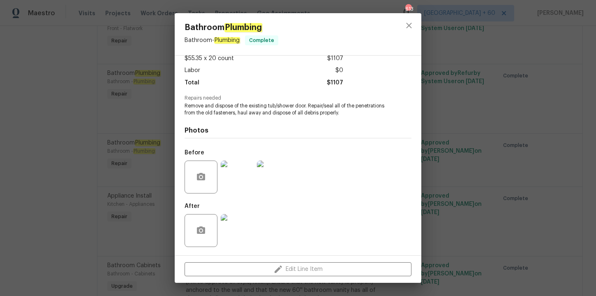
click at [239, 184] on img at bounding box center [237, 176] width 33 height 33
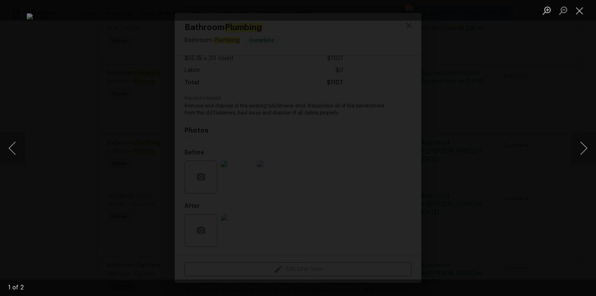
click at [557, 128] on div "Lightbox" at bounding box center [298, 148] width 596 height 296
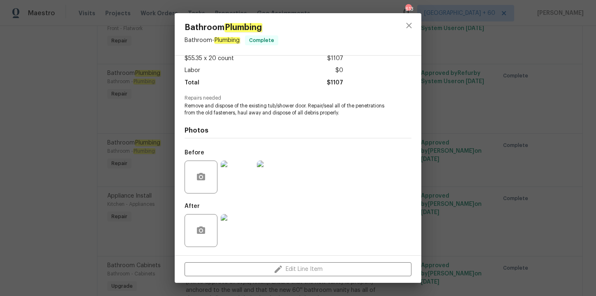
click at [538, 128] on div "Bathroom Plumbing Bathroom - Plumbing Complete Vendor Insight Builders Inc Acco…" at bounding box center [298, 148] width 596 height 296
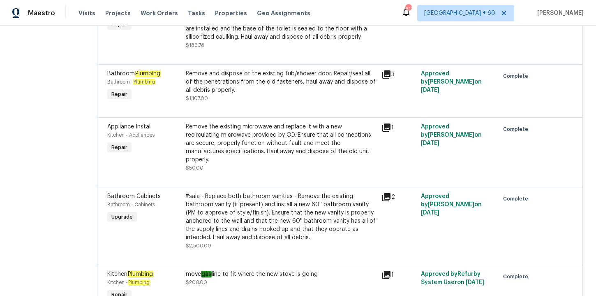
scroll to position [1263, 0]
click at [364, 239] on div "#sala - Replace both bathroom vanities - Remove the existing bathroom vanity (i…" at bounding box center [281, 216] width 191 height 49
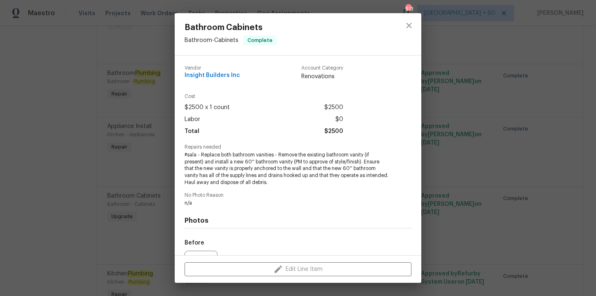
drag, startPoint x: 214, startPoint y: 160, endPoint x: 279, endPoint y: 164, distance: 65.2
click at [279, 164] on span "#sala - Replace both bathroom vanities - Remove the existing bathroom vanity (i…" at bounding box center [287, 168] width 204 height 35
click at [226, 164] on span "#sala - Replace both bathroom vanities - Remove the existing bathroom vanity (i…" at bounding box center [287, 168] width 204 height 35
drag, startPoint x: 214, startPoint y: 161, endPoint x: 293, endPoint y: 165, distance: 79.0
click at [293, 165] on span "#sala - Replace both bathroom vanities - Remove the existing bathroom vanity (i…" at bounding box center [287, 168] width 204 height 35
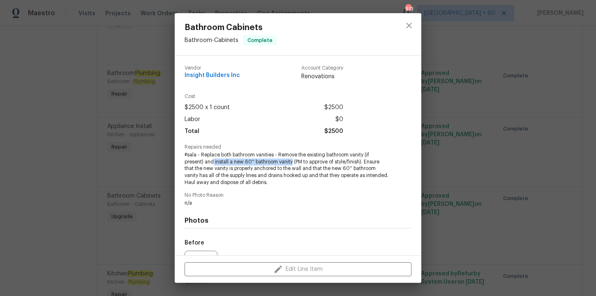
copy span "install a new 60'' bathroom vanity"
click at [110, 177] on div "Bathroom Cabinets Bathroom - Cabinets Complete Vendor Insight Builders Inc Acco…" at bounding box center [298, 148] width 596 height 296
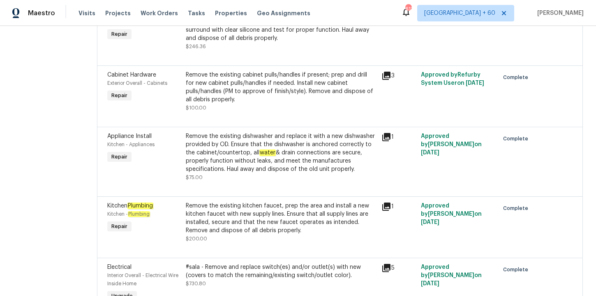
scroll to position [1629, 0]
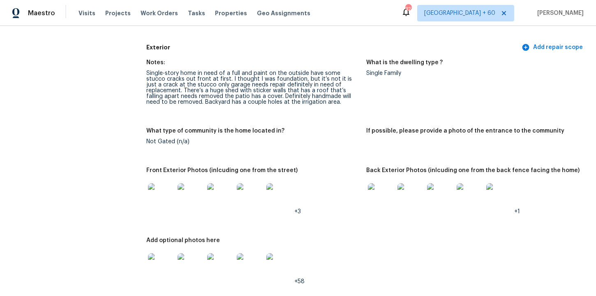
scroll to position [1932, 0]
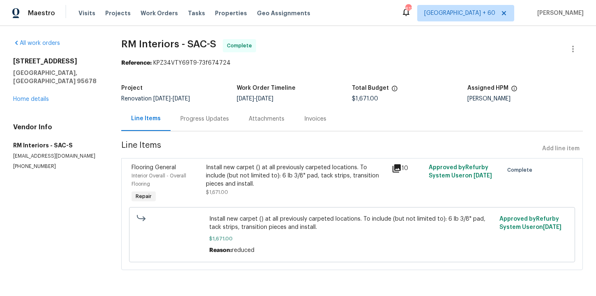
click at [196, 43] on span "RM Interiors - SAC-S" at bounding box center [168, 44] width 95 height 10
copy span "RM Interiors - SAC-S"
drag, startPoint x: 14, startPoint y: 137, endPoint x: 66, endPoint y: 160, distance: 57.1
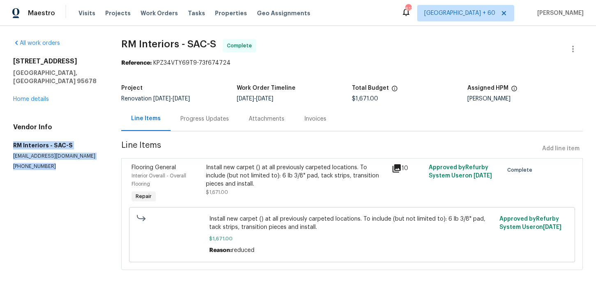
click at [66, 160] on div "Vendor Info RM Interiors - SAC-S [EMAIL_ADDRESS][DOMAIN_NAME] [PHONE_NUMBER]" at bounding box center [57, 146] width 88 height 47
copy div "RM Interiors - SAC-S [EMAIL_ADDRESS][DOMAIN_NAME] [PHONE_NUMBER]"
